Goal: Task Accomplishment & Management: Complete application form

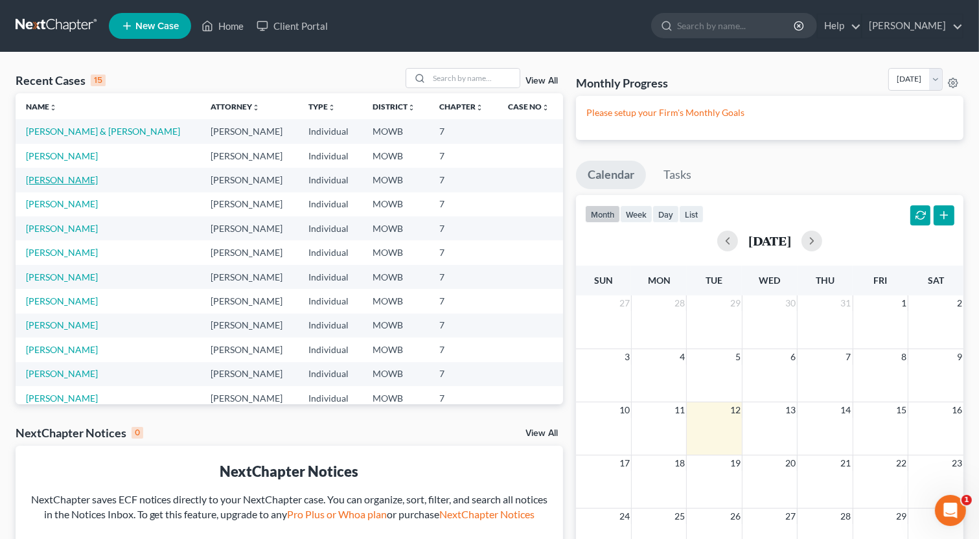
click at [95, 182] on link "[PERSON_NAME]" at bounding box center [62, 179] width 72 height 11
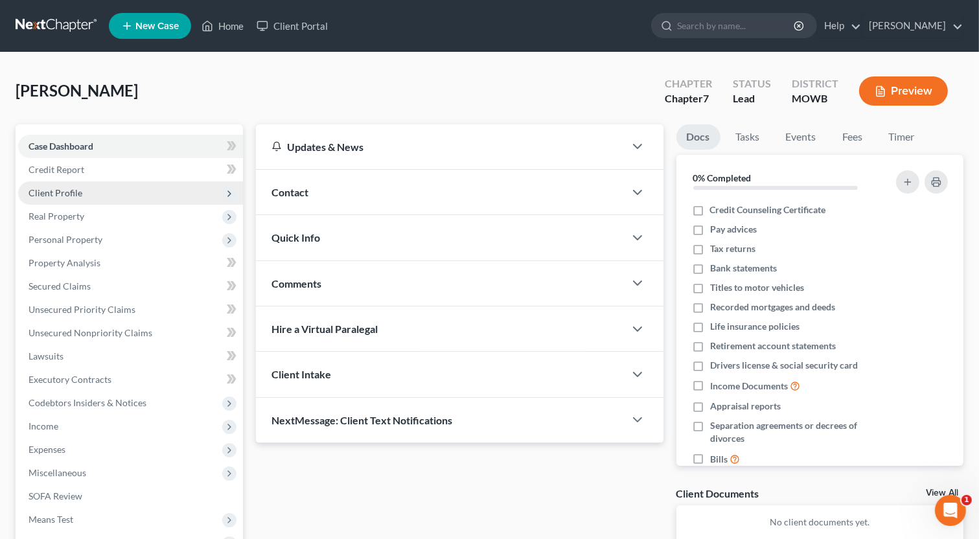
click at [82, 189] on span "Client Profile" at bounding box center [130, 192] width 225 height 23
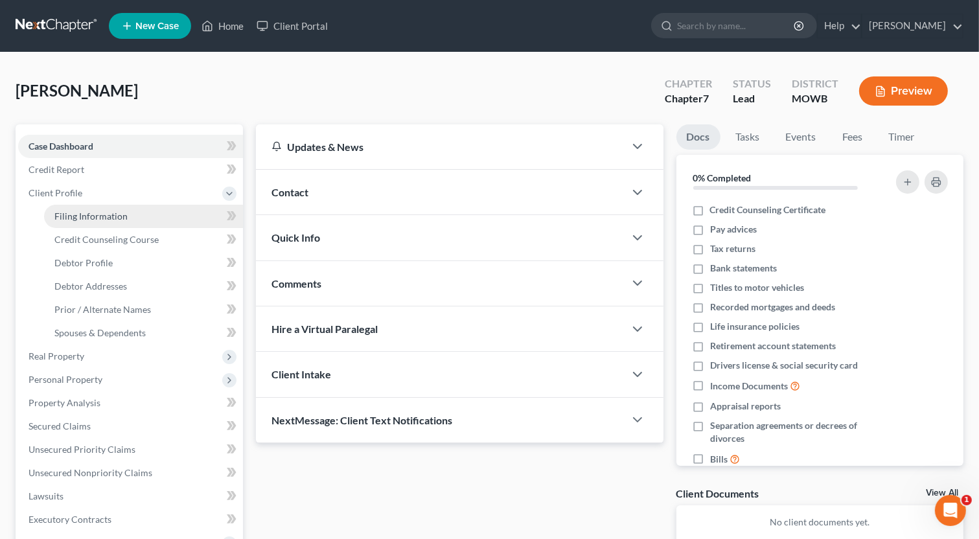
click at [97, 214] on span "Filing Information" at bounding box center [90, 216] width 73 height 11
select select "1"
select select "0"
select select "26"
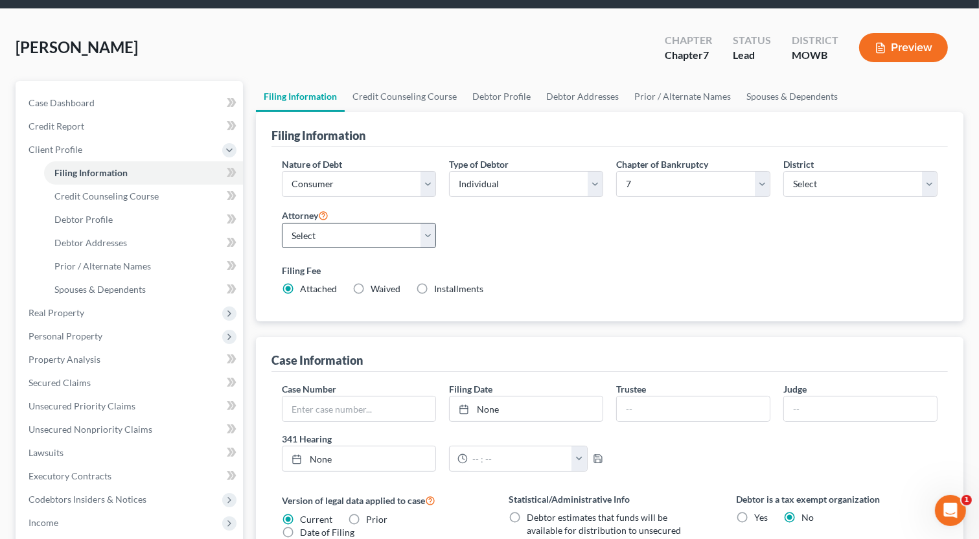
scroll to position [28, 0]
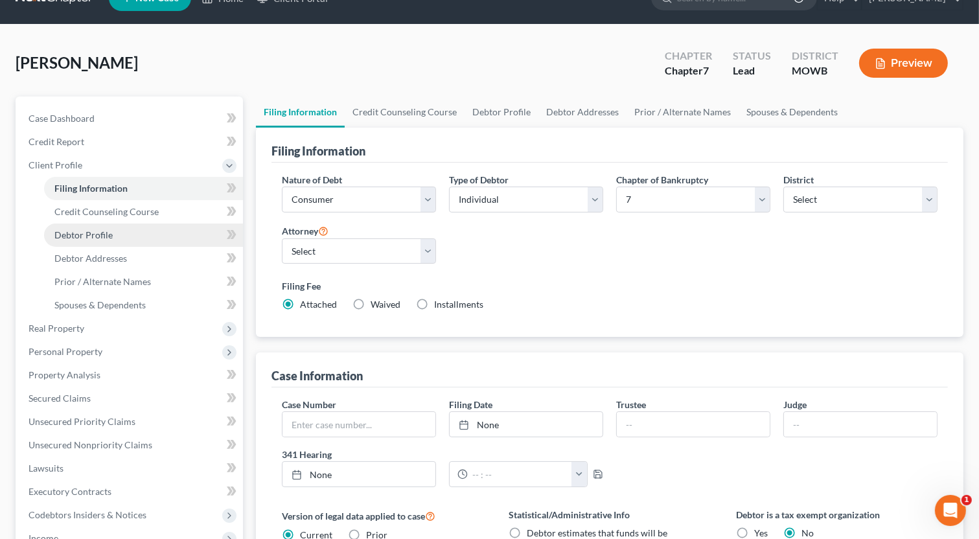
click at [101, 238] on span "Debtor Profile" at bounding box center [83, 234] width 58 height 11
select select "0"
select select "1"
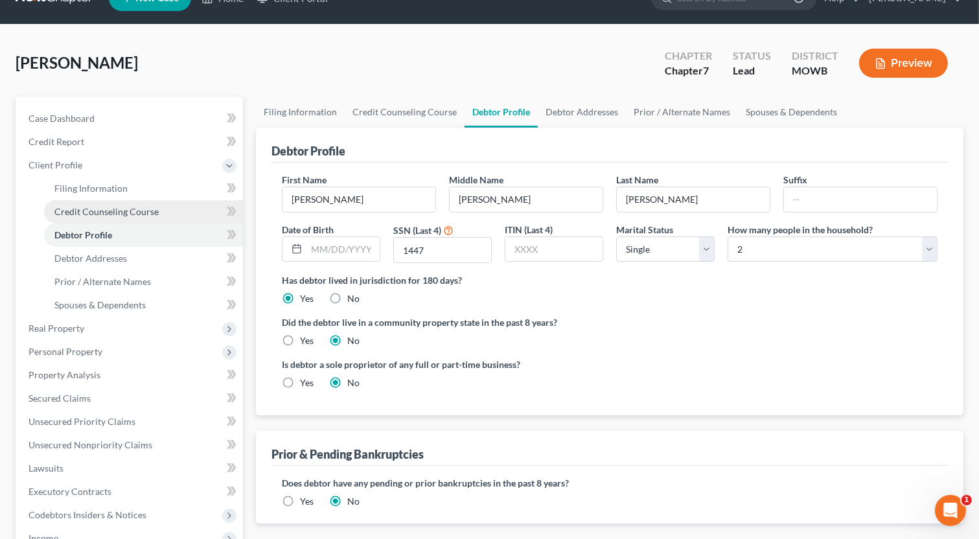
radio input "true"
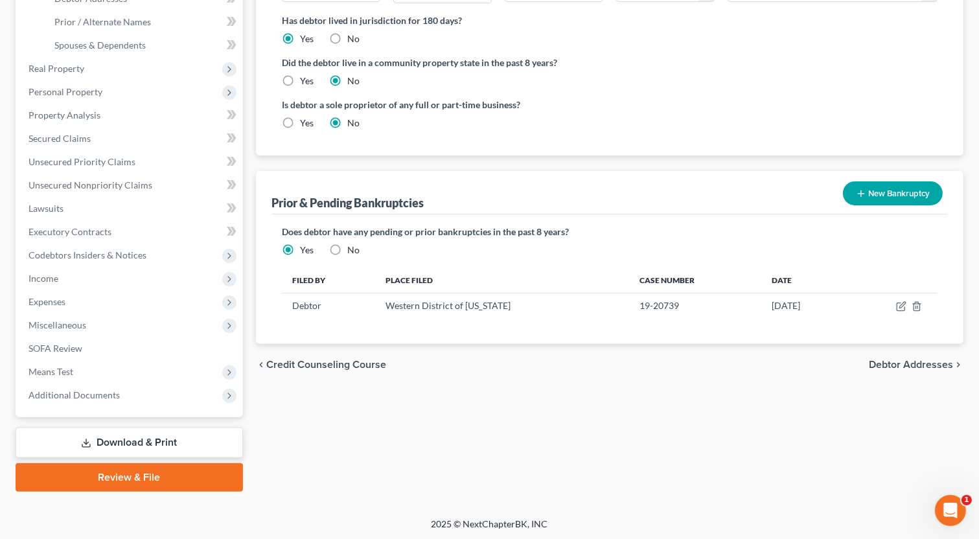
scroll to position [288, 0]
click at [895, 365] on span "Debtor Addresses" at bounding box center [911, 364] width 84 height 10
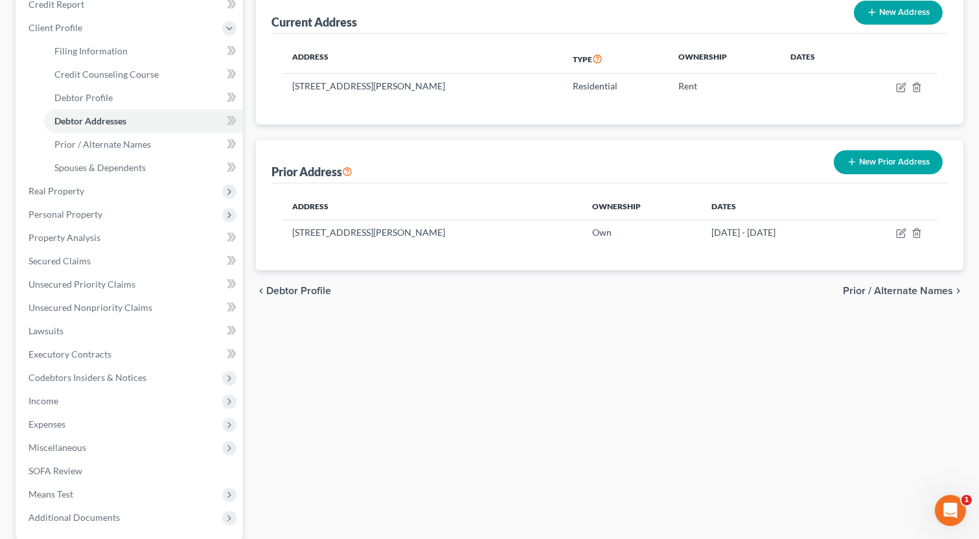
scroll to position [194, 0]
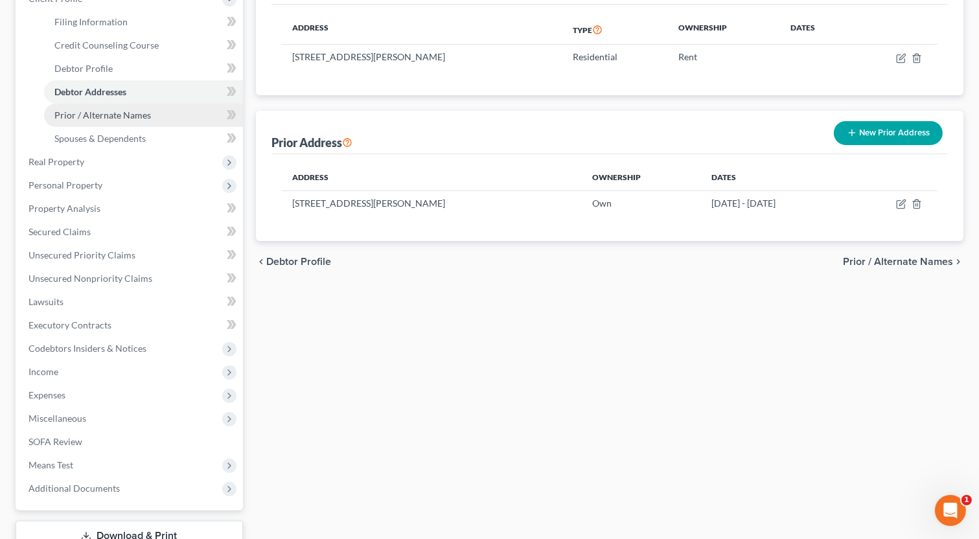
click at [87, 123] on link "Prior / Alternate Names" at bounding box center [143, 115] width 199 height 23
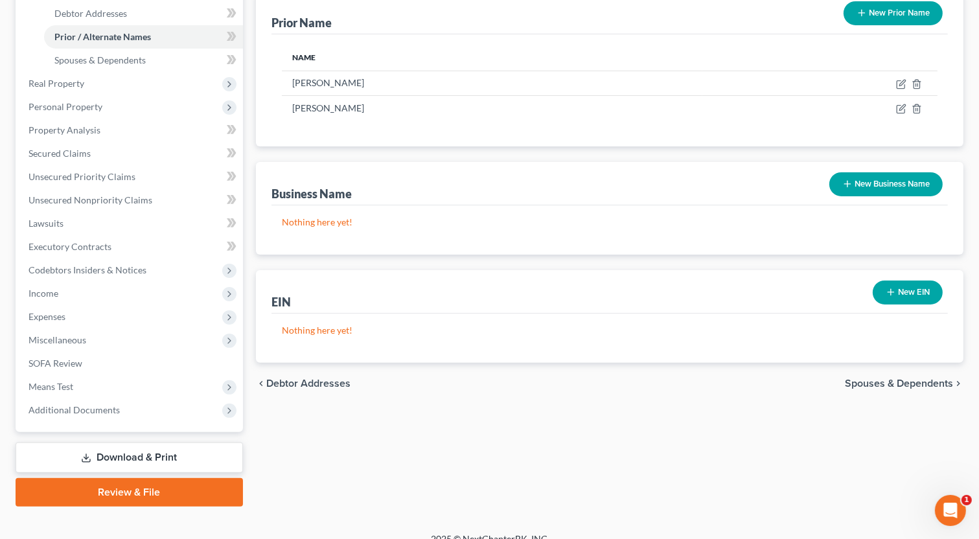
scroll to position [288, 0]
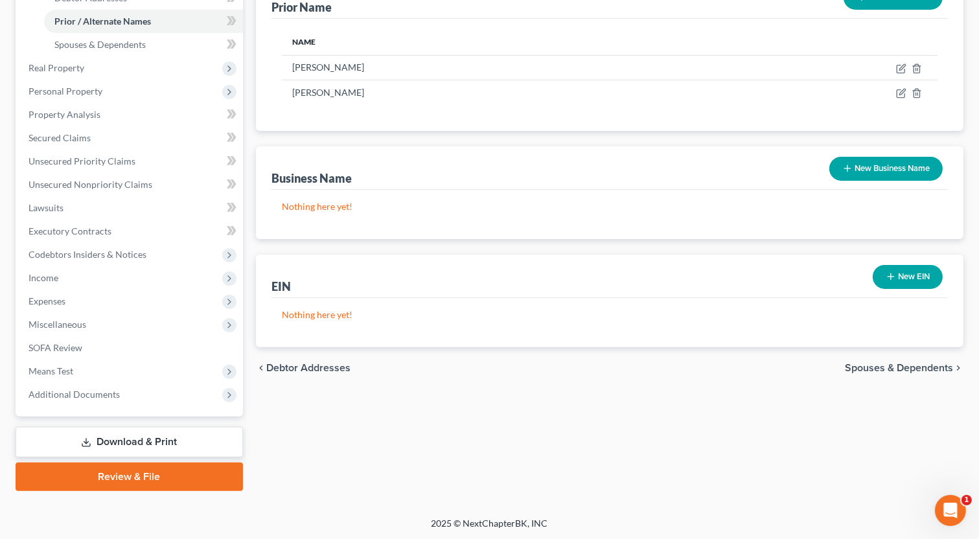
click at [897, 363] on span "Spouses & Dependents" at bounding box center [899, 368] width 108 height 10
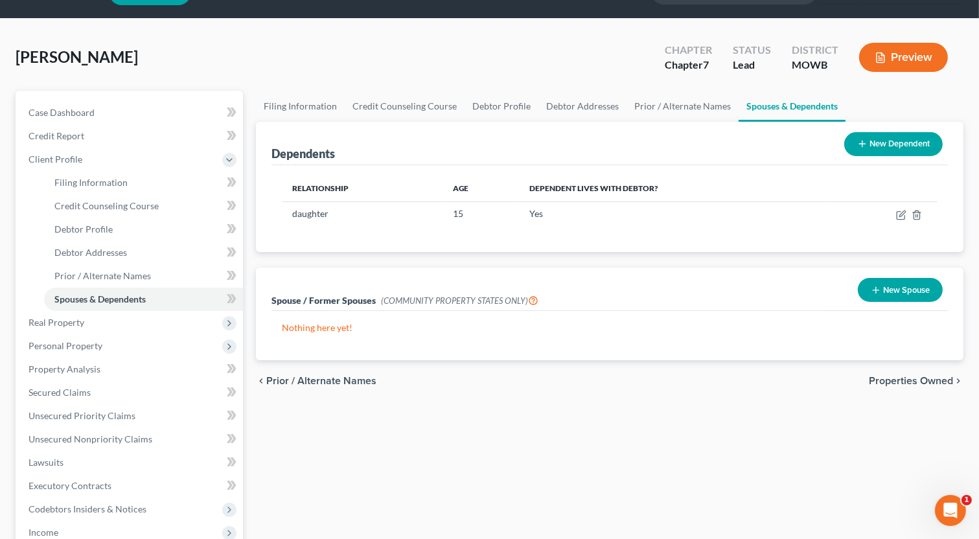
scroll to position [65, 0]
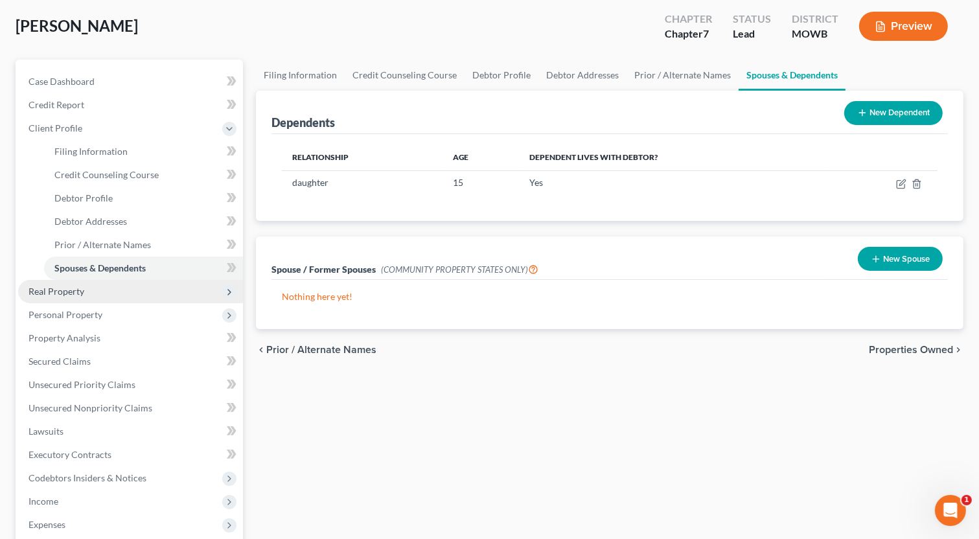
click at [71, 292] on span "Real Property" at bounding box center [57, 291] width 56 height 11
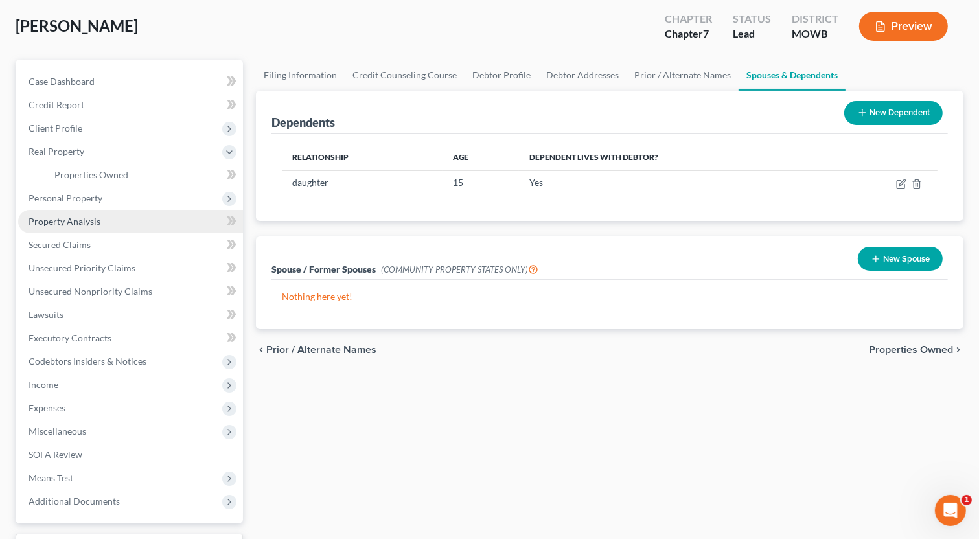
click at [88, 224] on span "Property Analysis" at bounding box center [65, 221] width 72 height 11
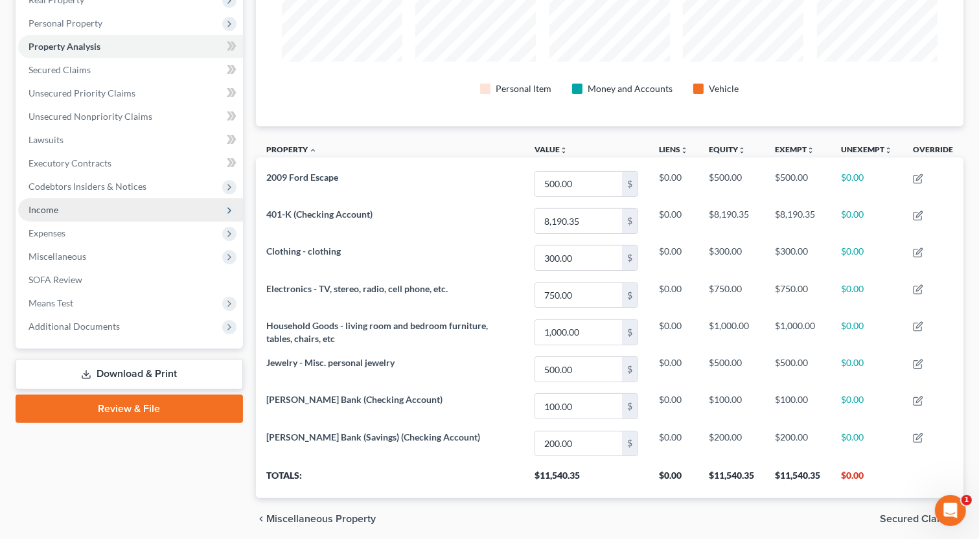
scroll to position [134, 0]
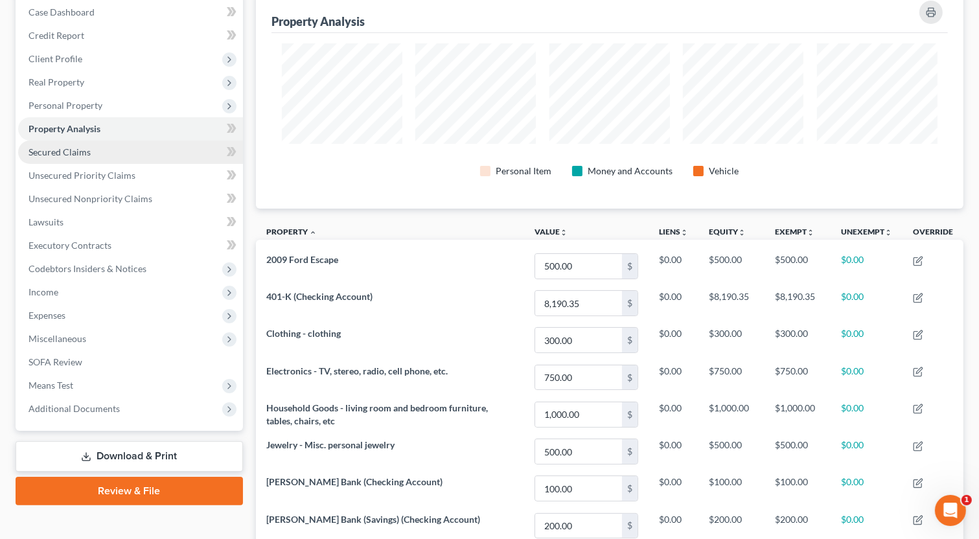
click at [76, 154] on span "Secured Claims" at bounding box center [60, 151] width 62 height 11
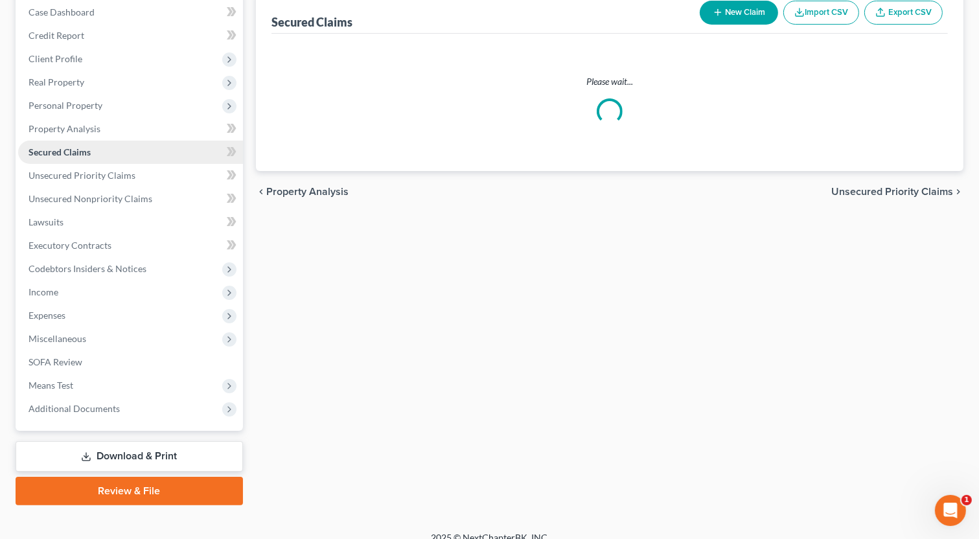
scroll to position [5, 0]
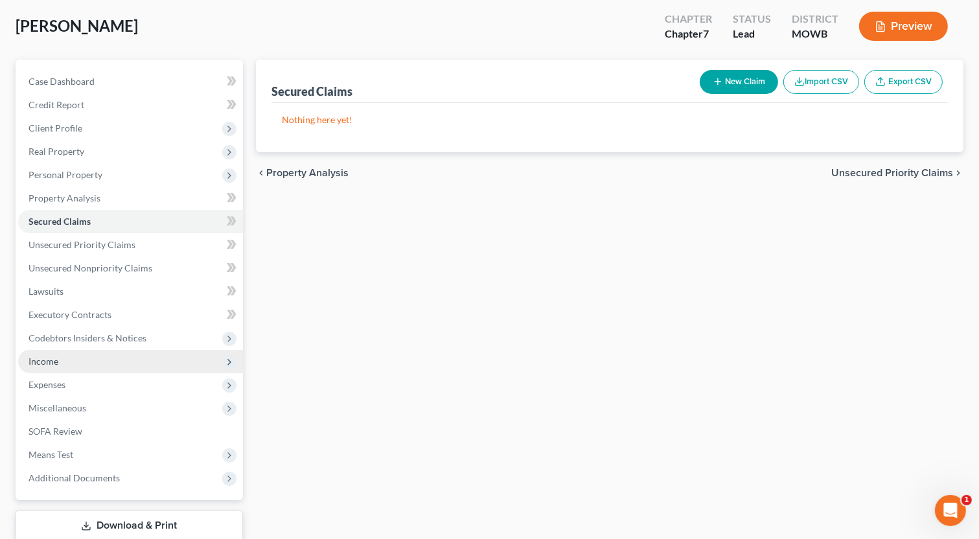
click at [58, 365] on span "Income" at bounding box center [130, 361] width 225 height 23
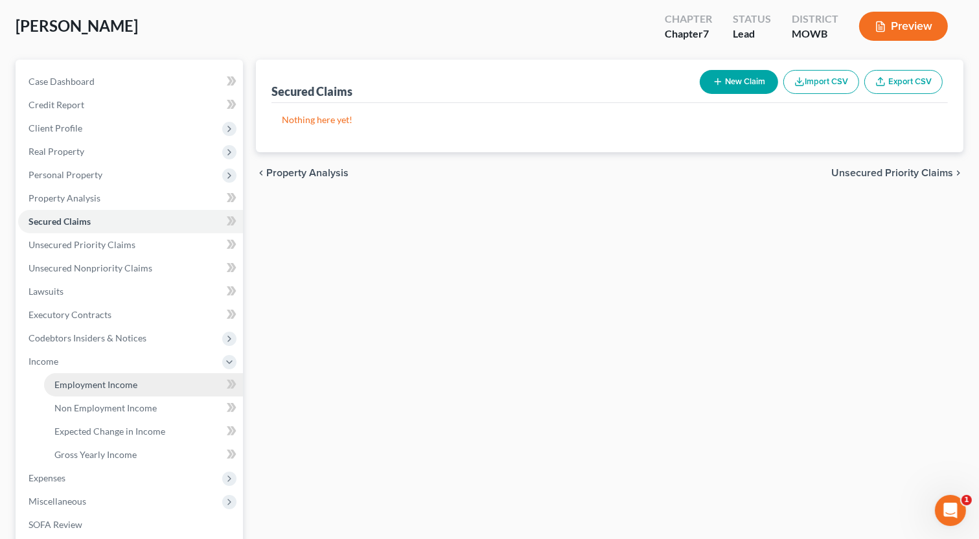
click at [133, 379] on span "Employment Income" at bounding box center [95, 384] width 83 height 11
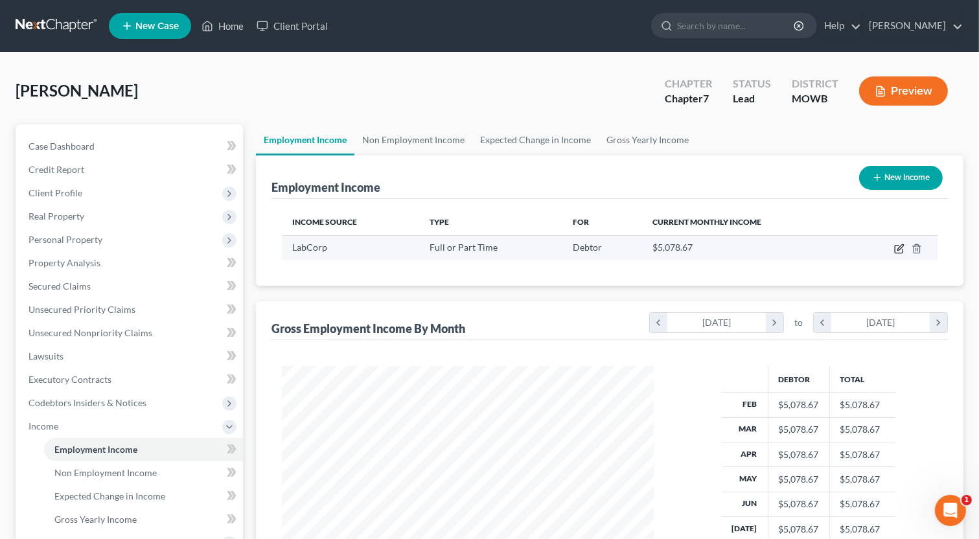
click at [897, 248] on icon "button" at bounding box center [899, 249] width 10 height 10
select select "0"
select select "17"
select select "2"
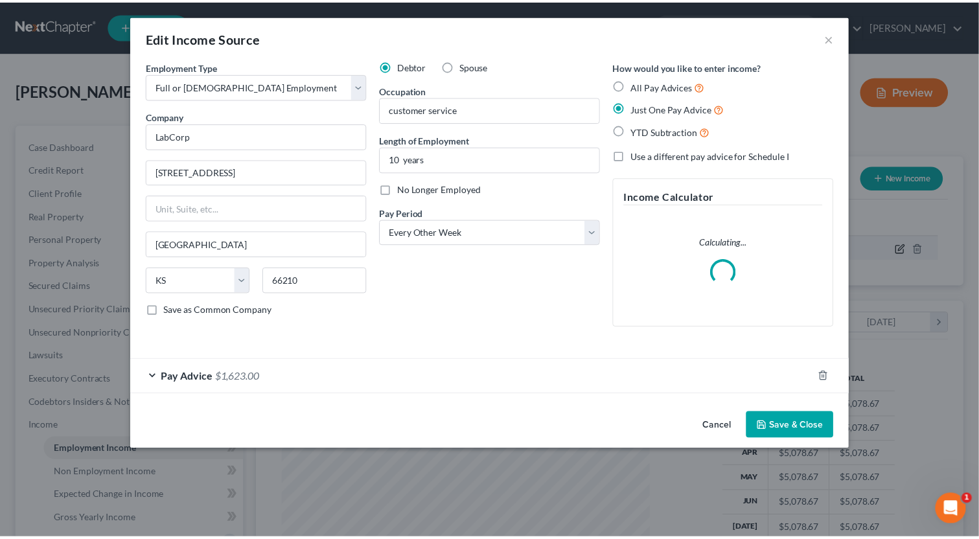
scroll to position [231, 402]
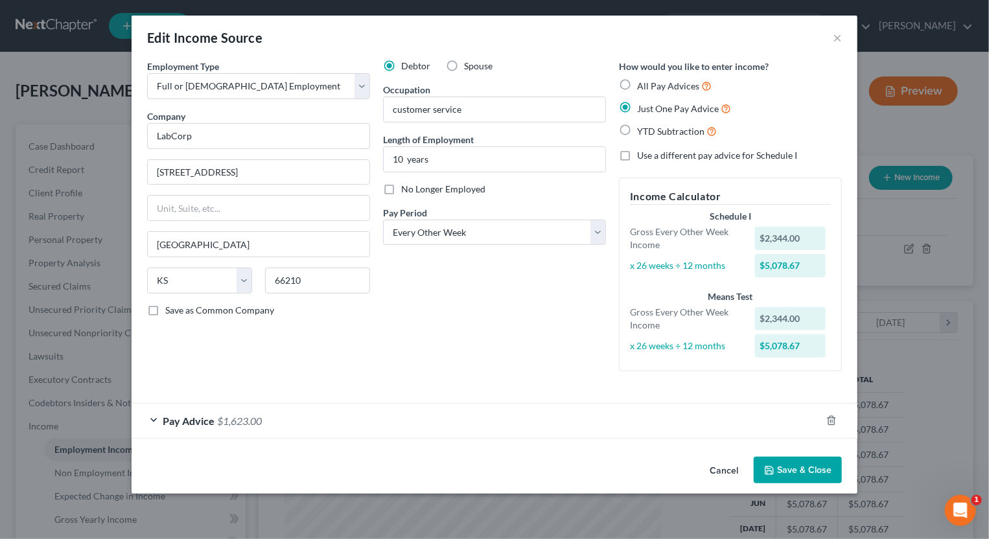
click at [783, 468] on button "Save & Close" at bounding box center [797, 470] width 88 height 27
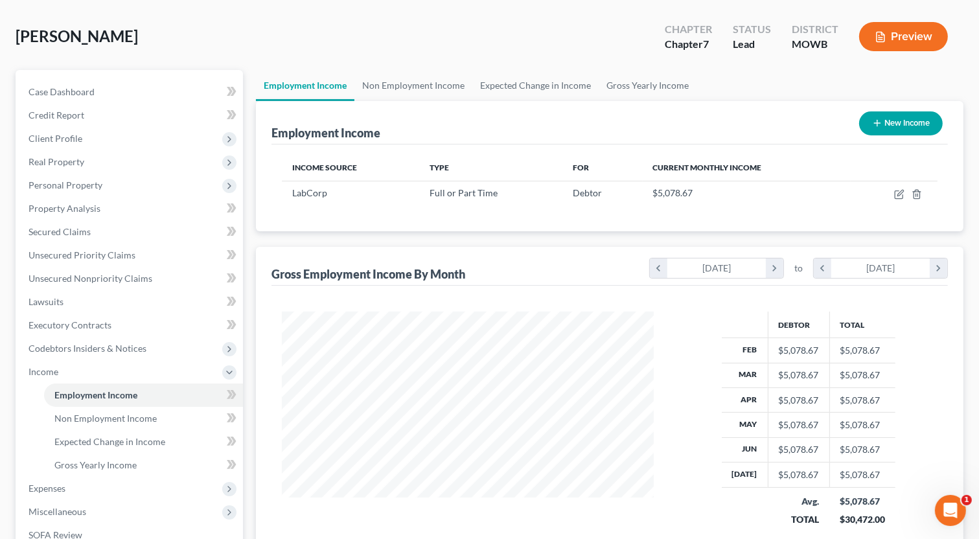
scroll to position [0, 0]
